Goal: Check status: Check status

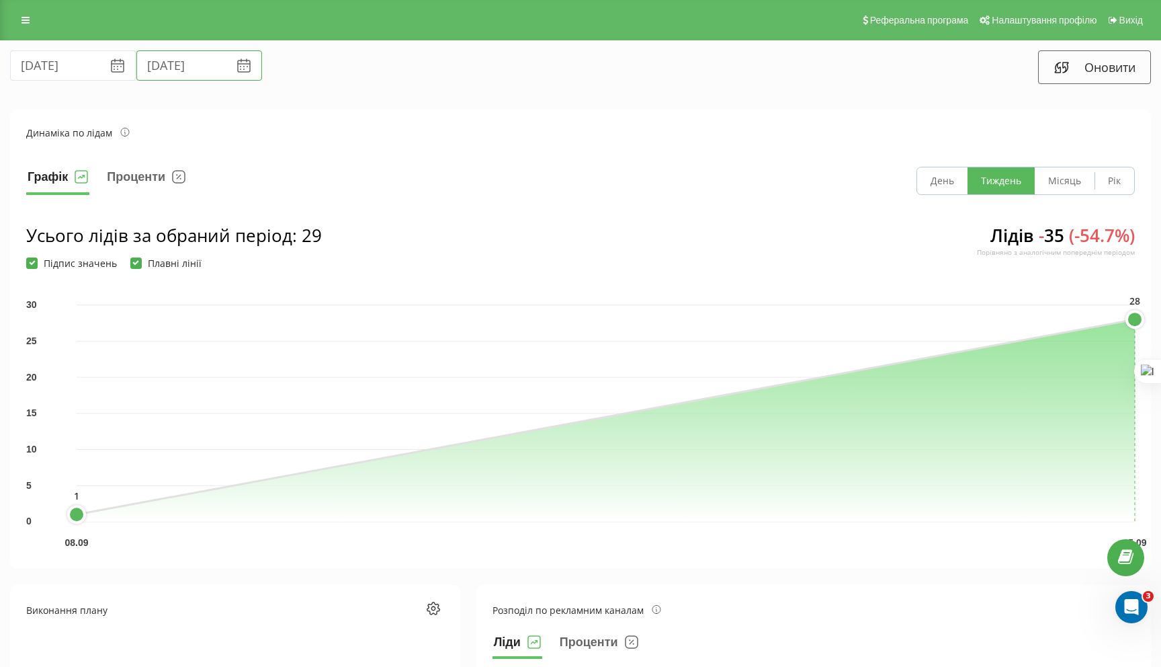
click at [148, 69] on input "[DATE]" at bounding box center [199, 65] width 126 height 30
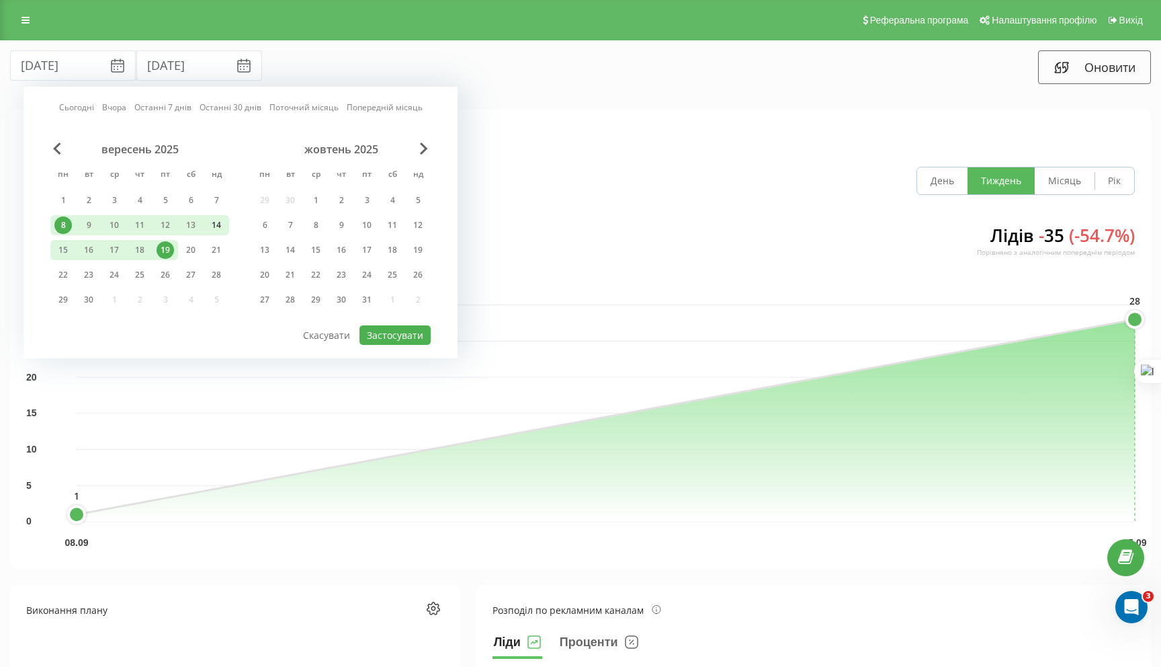
click at [212, 226] on div "14" at bounding box center [216, 224] width 17 height 17
click at [65, 221] on div "8" at bounding box center [62, 224] width 17 height 17
click at [392, 332] on button "Застосувати" at bounding box center [394, 334] width 71 height 19
type input "[DATE]"
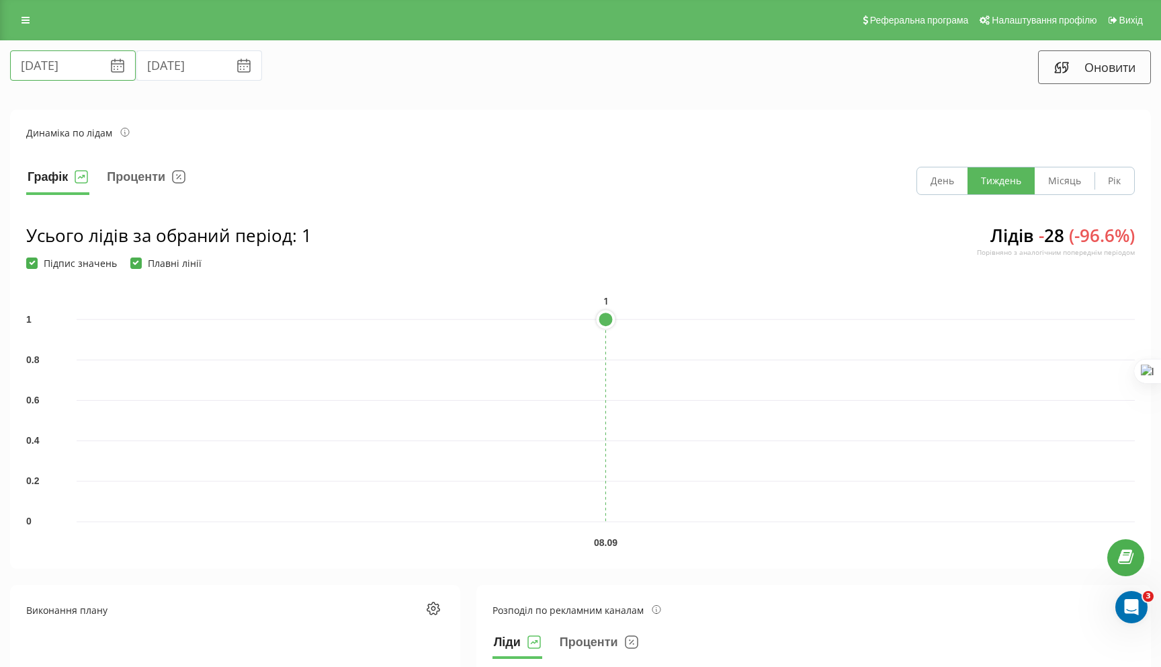
click at [71, 65] on input "[DATE]" at bounding box center [73, 65] width 126 height 30
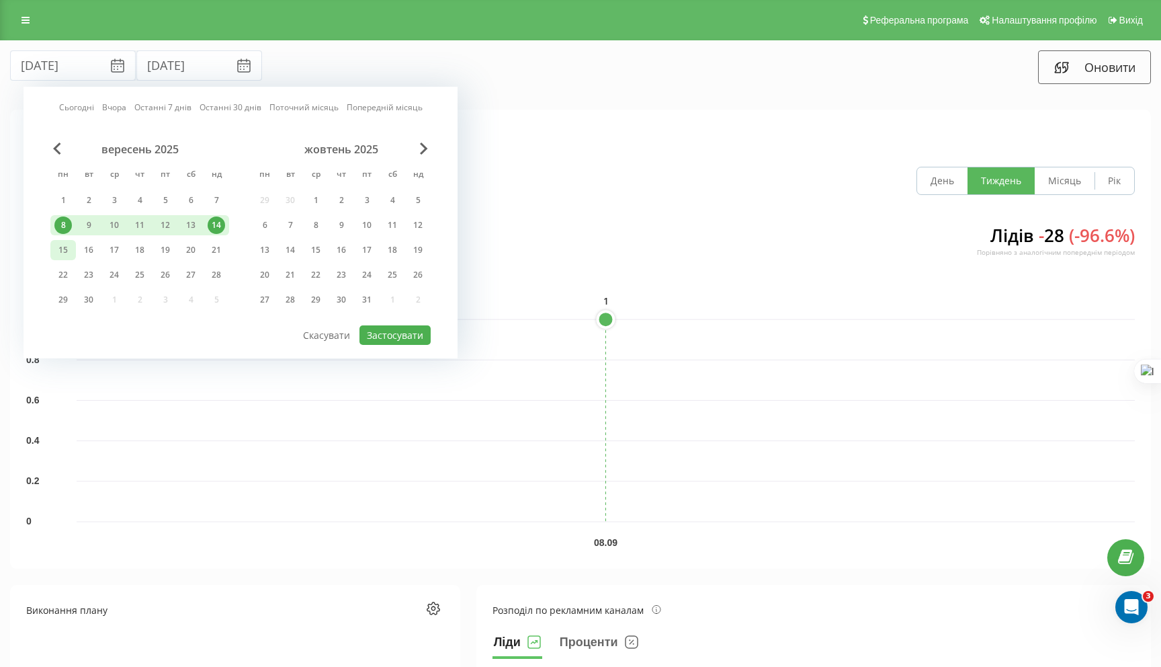
click at [62, 247] on div "15" at bounding box center [62, 249] width 17 height 17
click at [171, 252] on div "19" at bounding box center [165, 249] width 17 height 17
click at [382, 333] on button "Застосувати" at bounding box center [394, 334] width 71 height 19
type input "[DATE]"
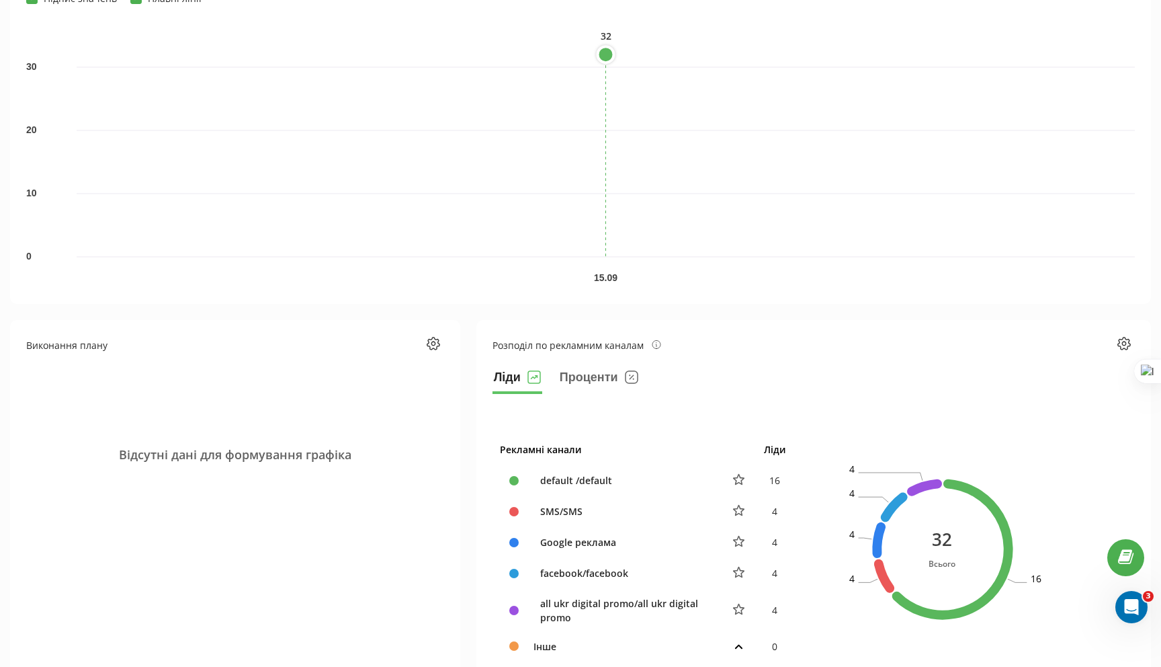
scroll to position [251, 0]
